Goal: Information Seeking & Learning: Check status

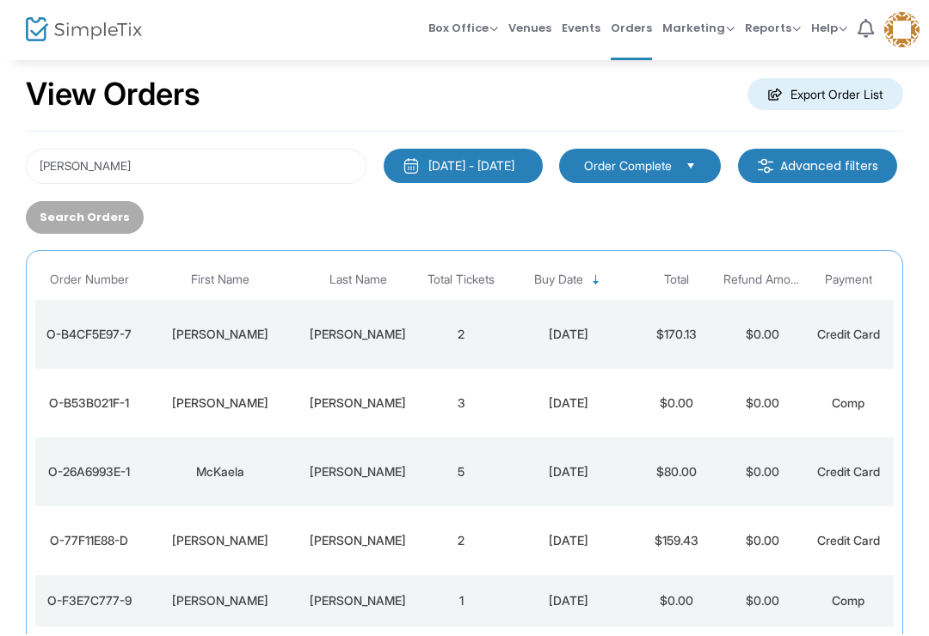
click at [598, 482] on div "[DATE]" at bounding box center [568, 473] width 120 height 17
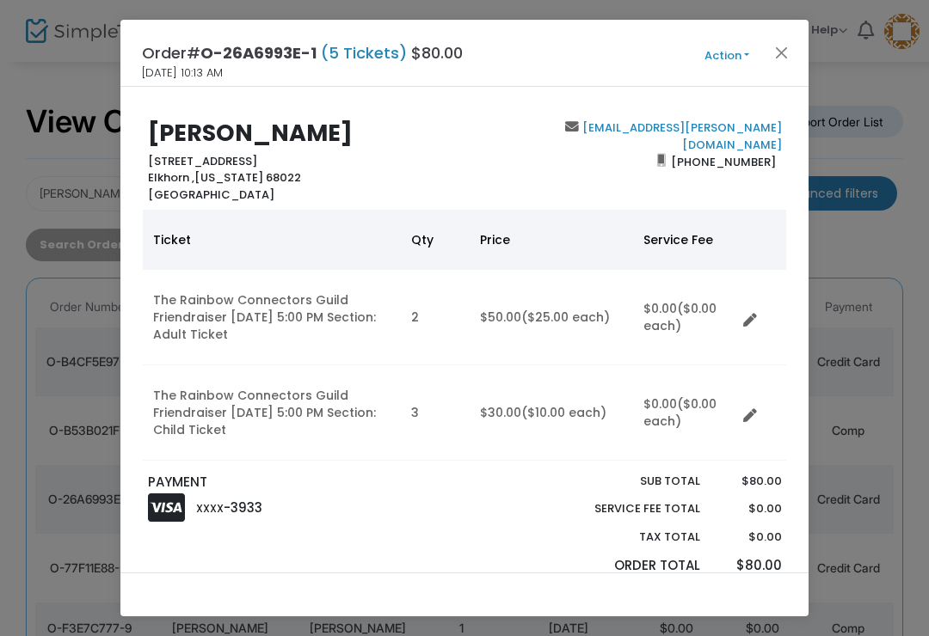
click at [735, 392] on td "$0.00 ($0.00 each)" at bounding box center [684, 412] width 103 height 95
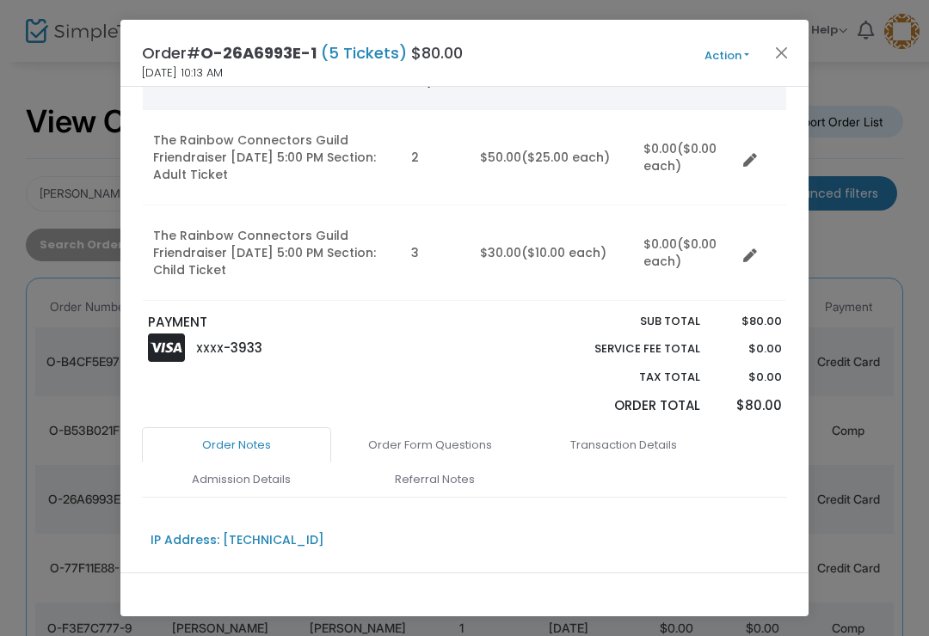
scroll to position [166, 0]
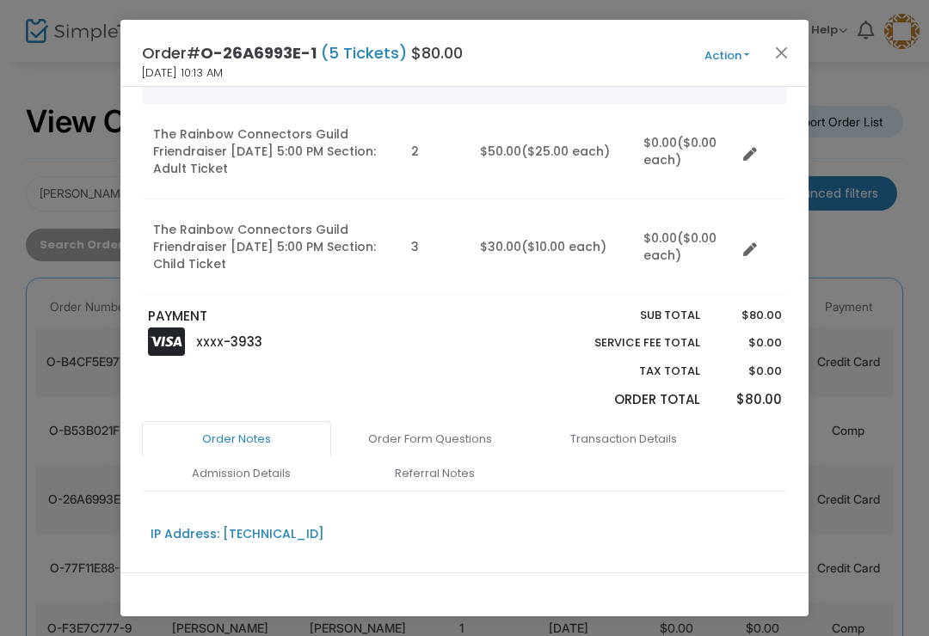
click at [286, 469] on link "Admission Details" at bounding box center [240, 474] width 189 height 36
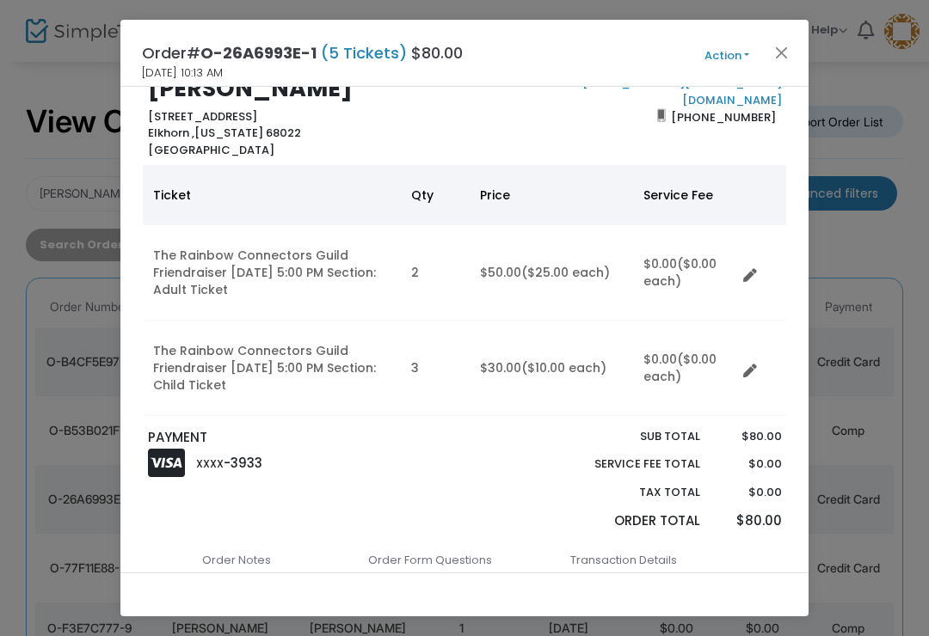
scroll to position [50, 0]
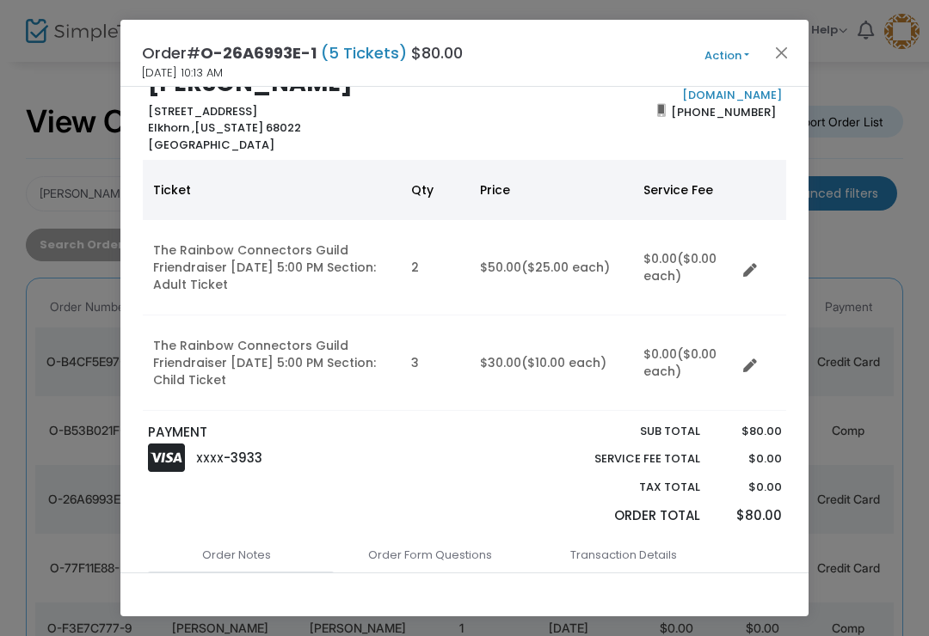
click at [786, 57] on button "Close" at bounding box center [781, 52] width 22 height 22
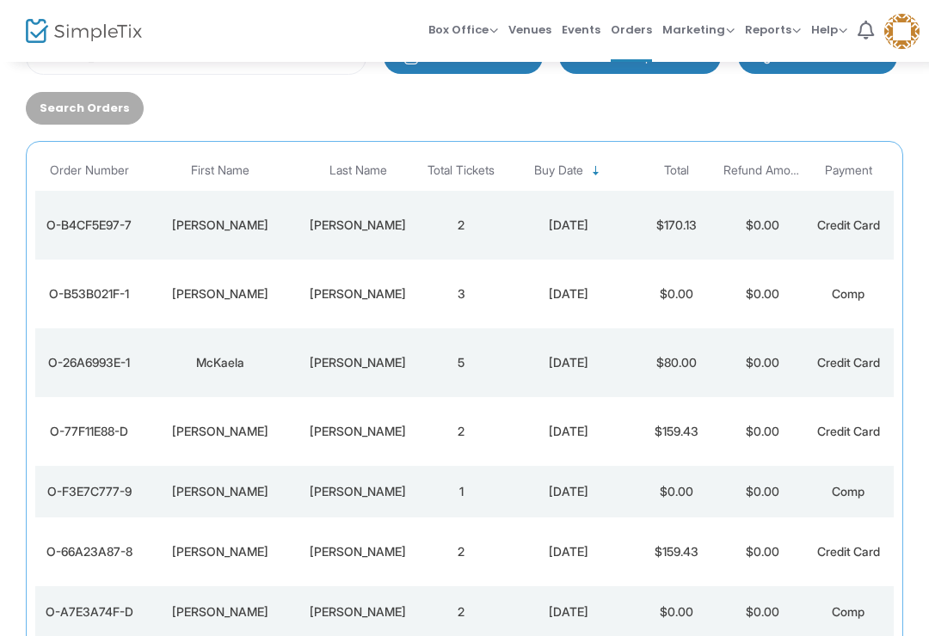
scroll to position [0, 0]
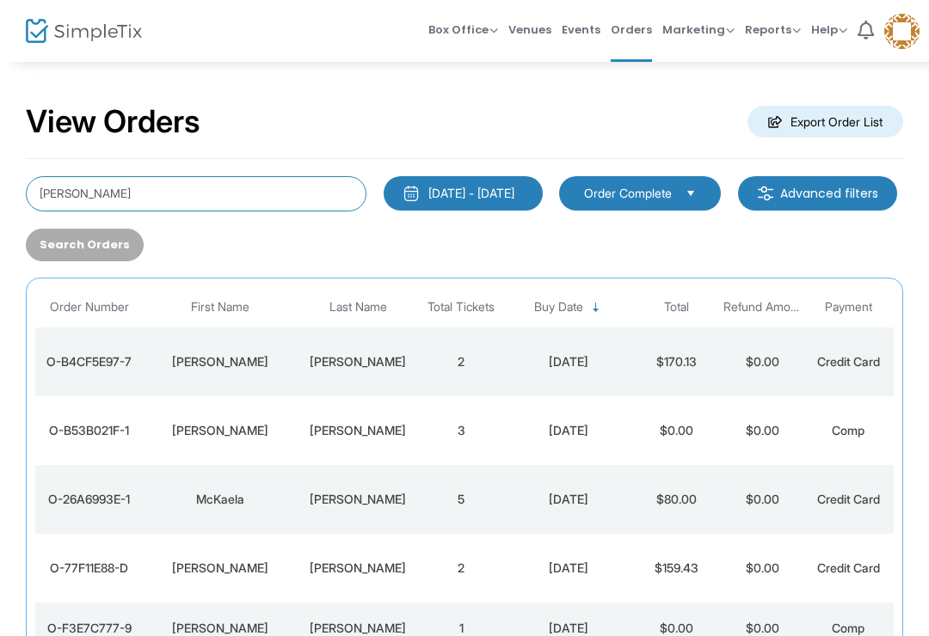
click at [272, 182] on input "[PERSON_NAME]" at bounding box center [196, 193] width 340 height 35
click at [240, 211] on input "[PERSON_NAME]" at bounding box center [196, 193] width 340 height 35
type input "B"
type input "Mckaela"
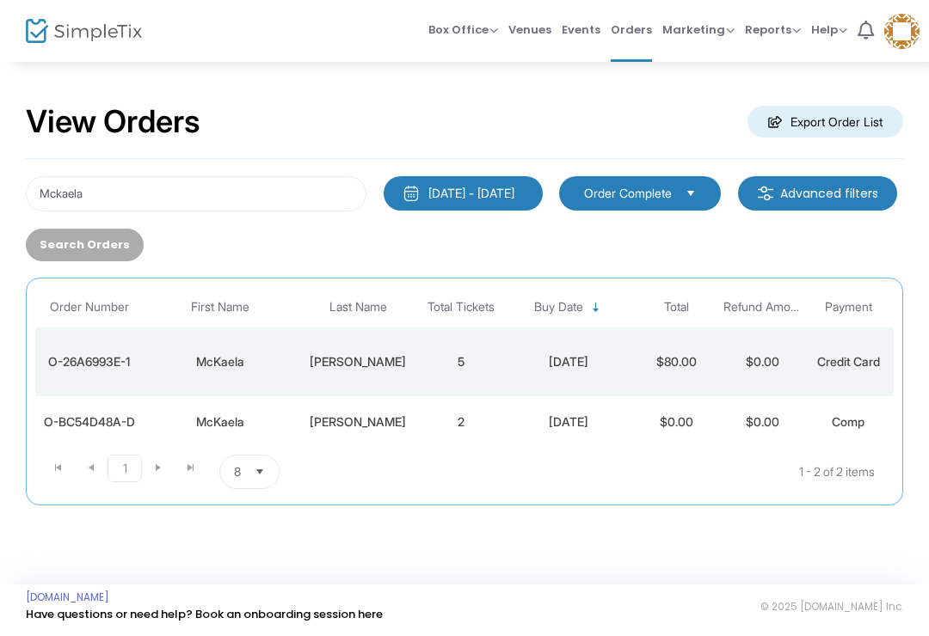
click at [819, 423] on div "Comp" at bounding box center [847, 422] width 77 height 17
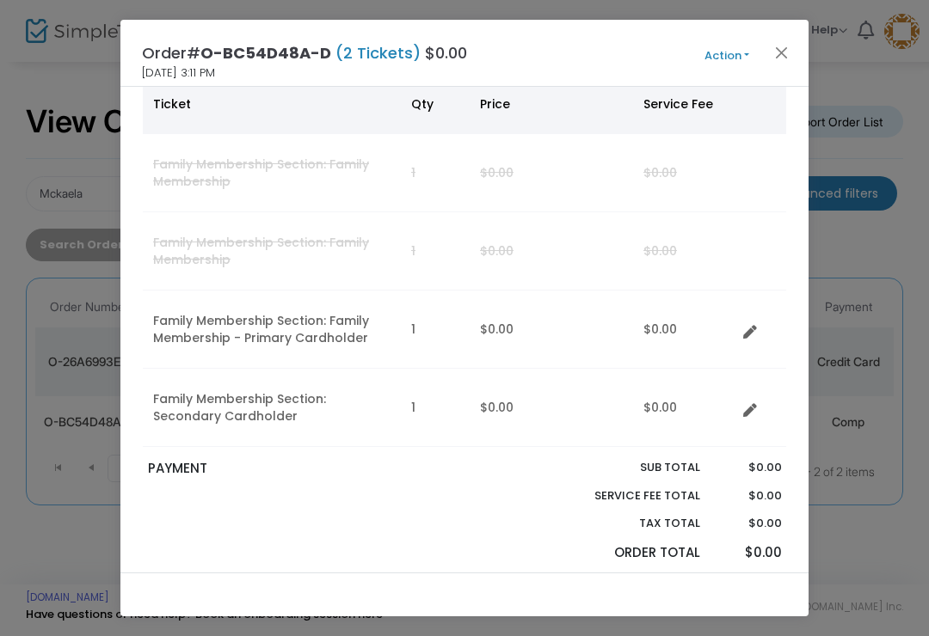
scroll to position [67, 0]
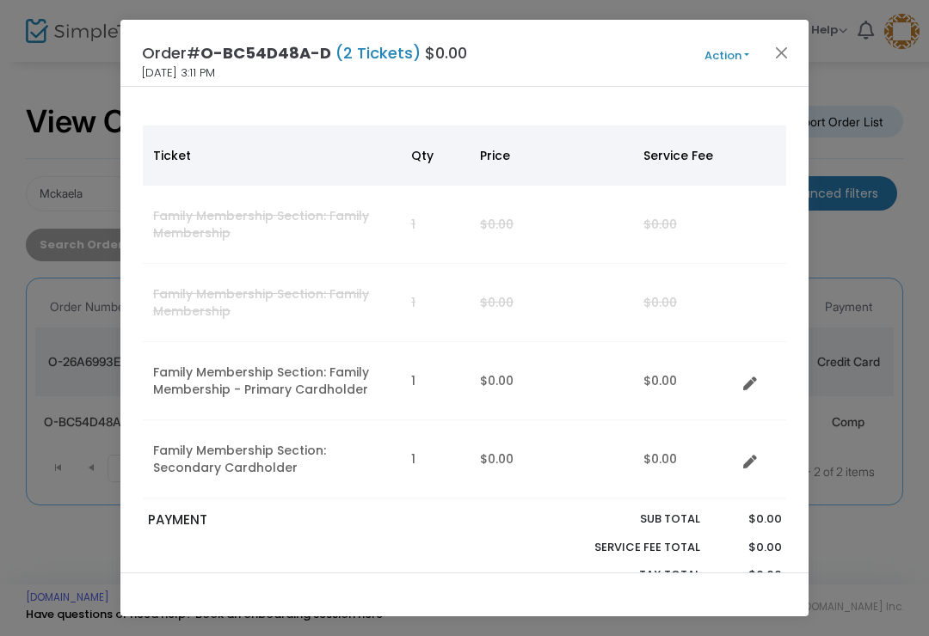
click at [780, 59] on button "Close" at bounding box center [781, 52] width 22 height 22
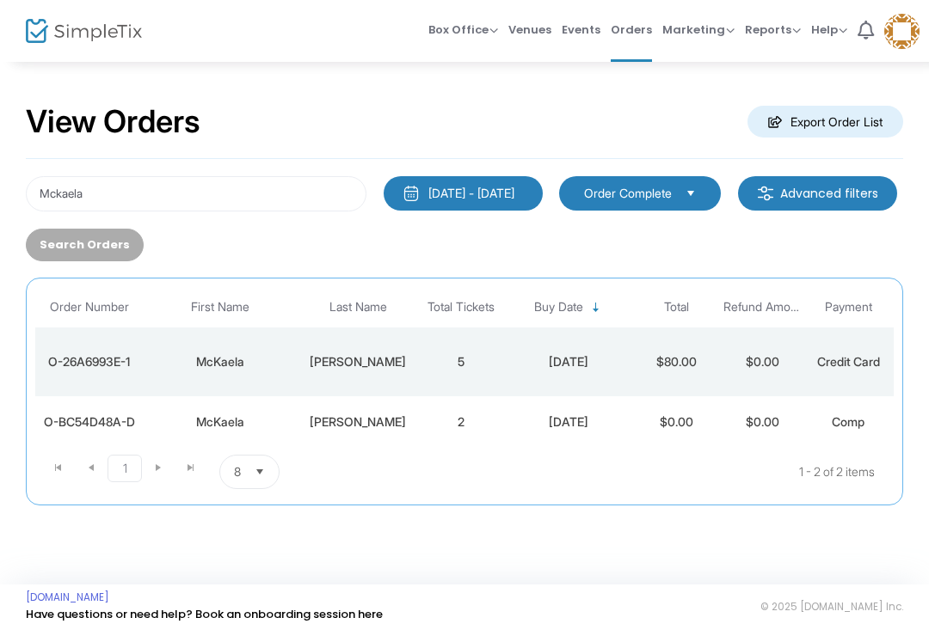
click at [542, 369] on div "[DATE]" at bounding box center [568, 361] width 120 height 17
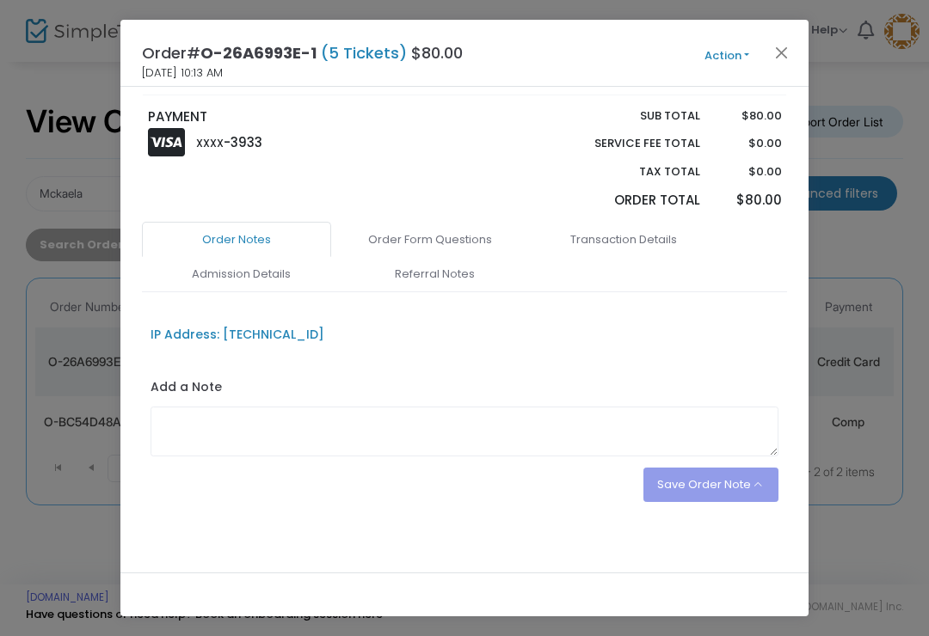
scroll to position [365, 0]
click at [805, 33] on div "Order# O-26A6993E-1 (5 Tickets) $80.00 [DATE] 10:13 AM Action Mark Admitted Edi…" at bounding box center [464, 53] width 688 height 67
click at [804, 33] on div "Order# O-26A6993E-1 (5 Tickets) $80.00 [DATE] 10:13 AM Action Mark Admitted Edi…" at bounding box center [464, 53] width 688 height 67
click at [776, 56] on button "Close" at bounding box center [781, 52] width 22 height 22
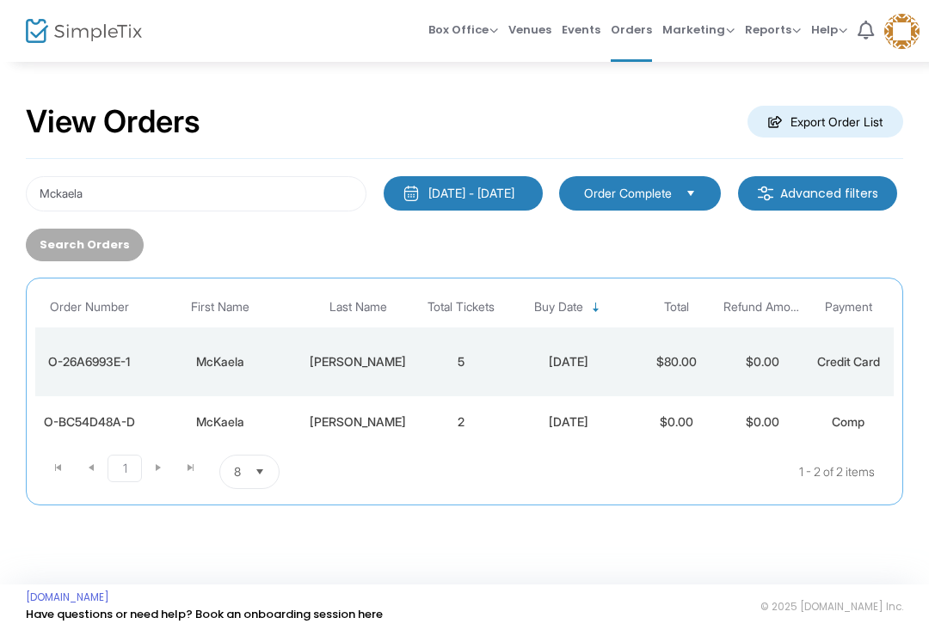
click at [202, 163] on div "Mckaela [DATE] - [DATE] Last 30 Days [DATE] [DATE] This week This Month Last Mo…" at bounding box center [464, 332] width 877 height 347
click at [242, 160] on div "Mckaela [DATE] - [DATE] Last 30 Days [DATE] [DATE] This week This Month Last Mo…" at bounding box center [464, 332] width 877 height 347
click at [242, 159] on div "Mckaela [DATE] - [DATE] Last 30 Days [DATE] [DATE] This week This Month Last Mo…" at bounding box center [464, 332] width 877 height 347
click at [272, 193] on input "Mckaela" at bounding box center [196, 193] width 340 height 35
click at [276, 176] on input "Mckaela" at bounding box center [196, 193] width 340 height 35
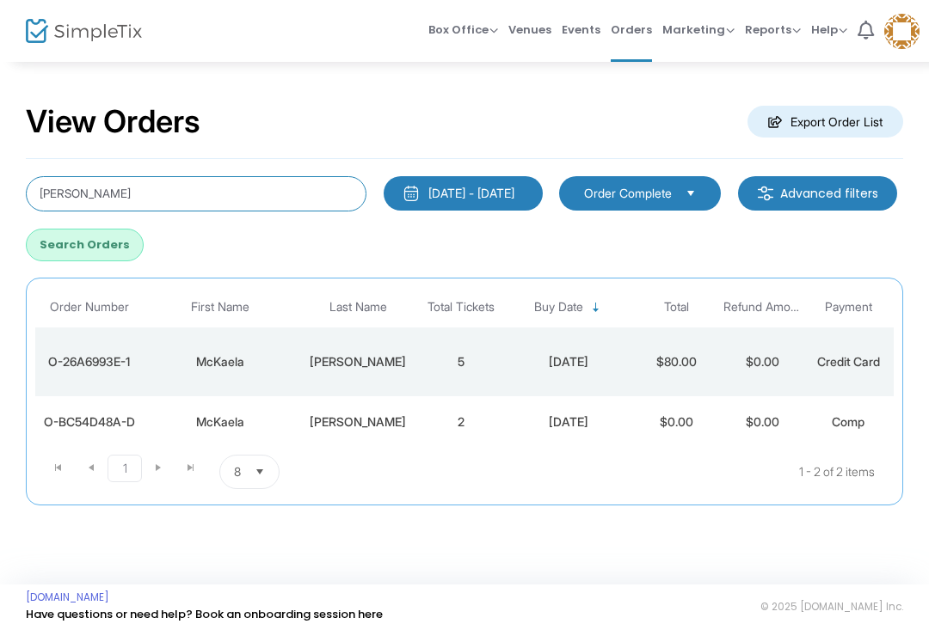
type input "[PERSON_NAME]"
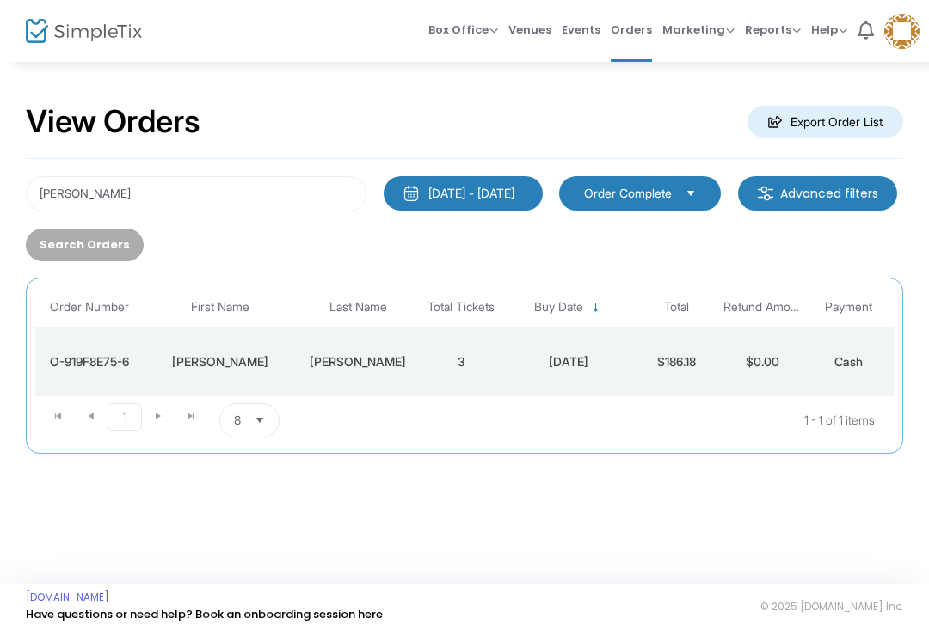
click at [507, 351] on td "[DATE]" at bounding box center [568, 362] width 129 height 69
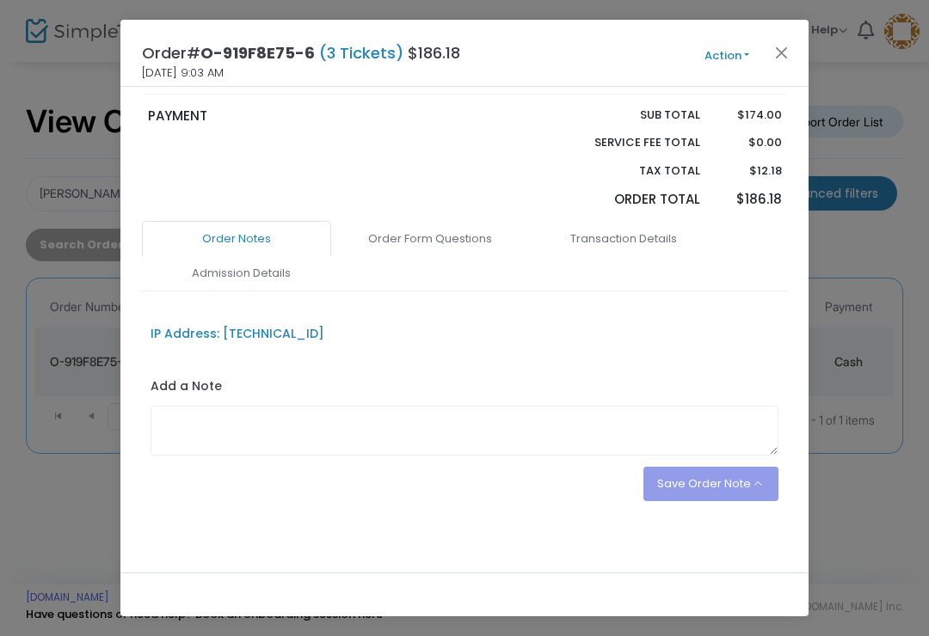
scroll to position [409, 0]
